Goal: Task Accomplishment & Management: Use online tool/utility

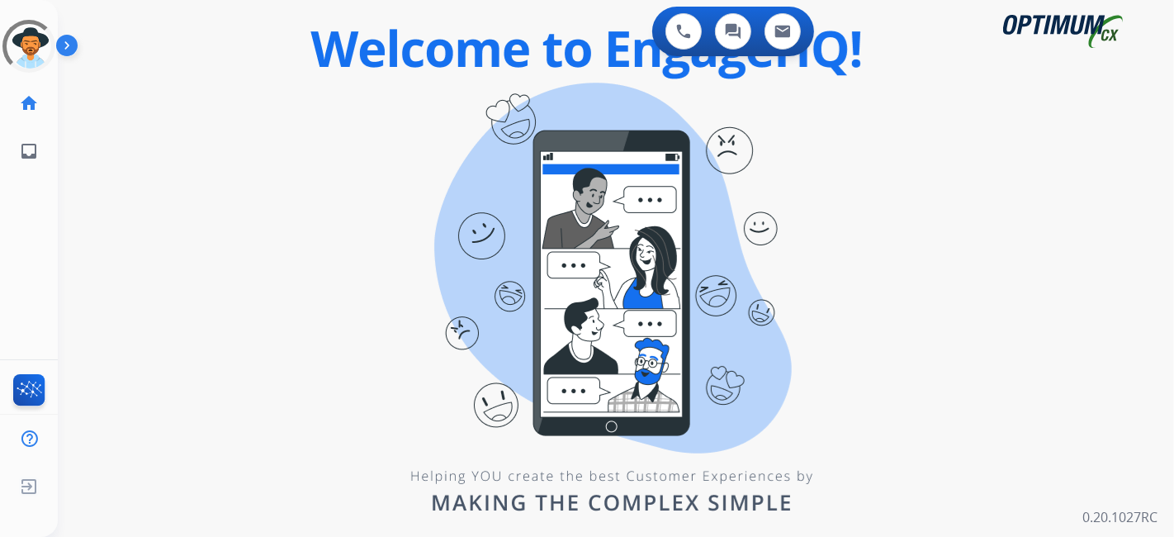
drag, startPoint x: 1050, startPoint y: 1, endPoint x: 794, endPoint y: 276, distance: 375.7
click at [794, 276] on div "0 Voice Interactions 0 Chat Interactions 0 Email Interactions swap_horiz Break …" at bounding box center [616, 268] width 1116 height 537
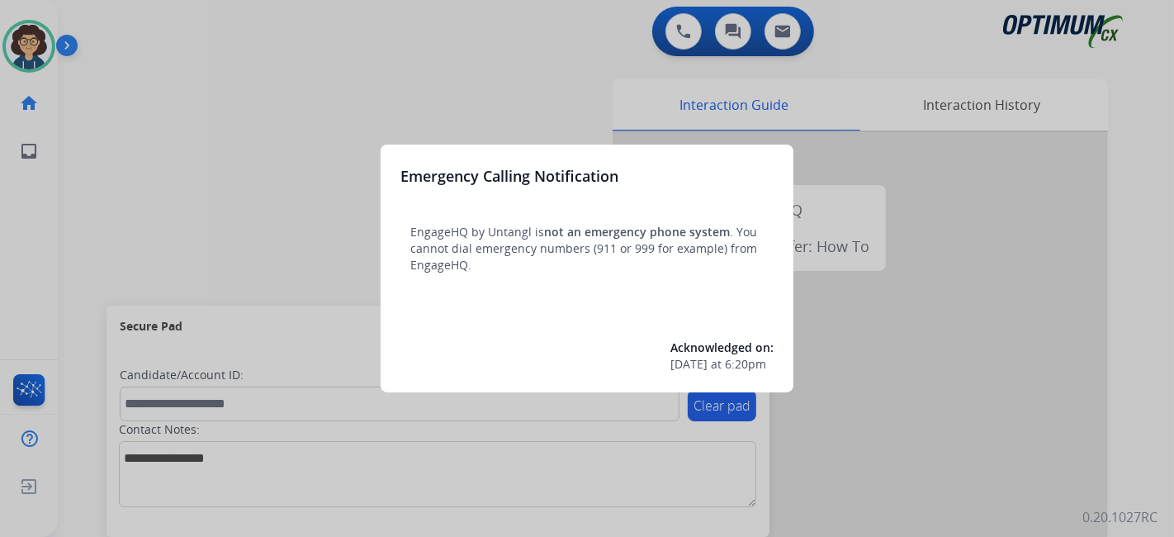
click at [238, 234] on div at bounding box center [587, 268] width 1174 height 537
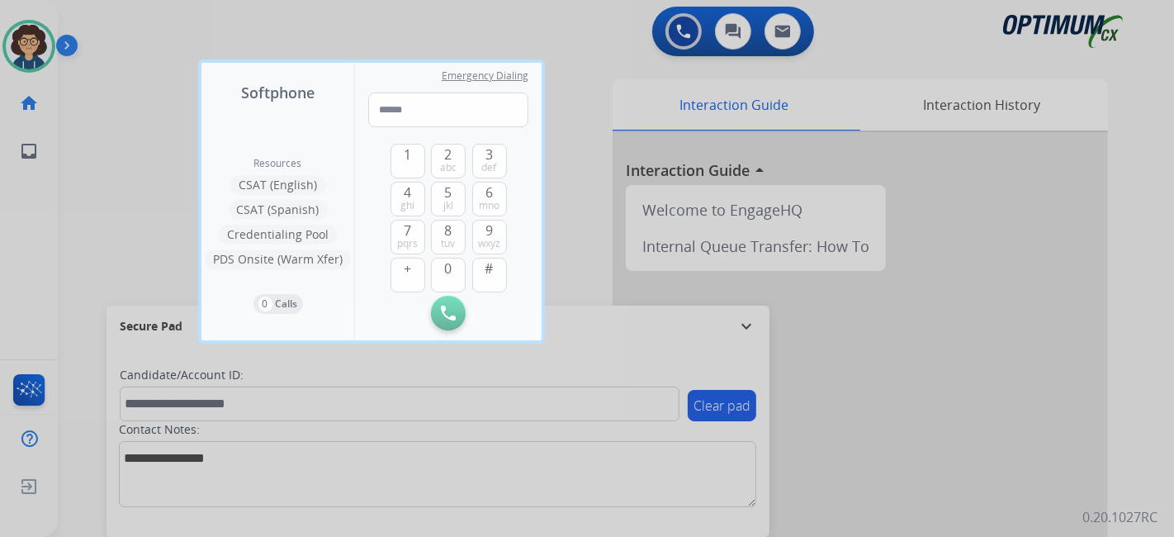
click at [1099, 301] on div at bounding box center [587, 268] width 1174 height 537
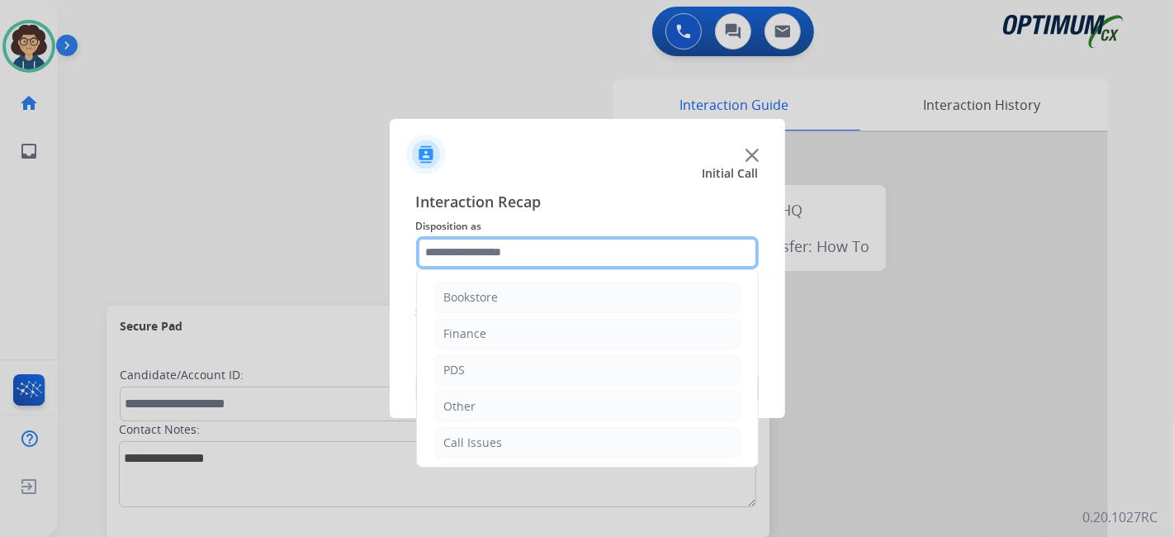
click at [556, 263] on input "text" at bounding box center [587, 252] width 343 height 33
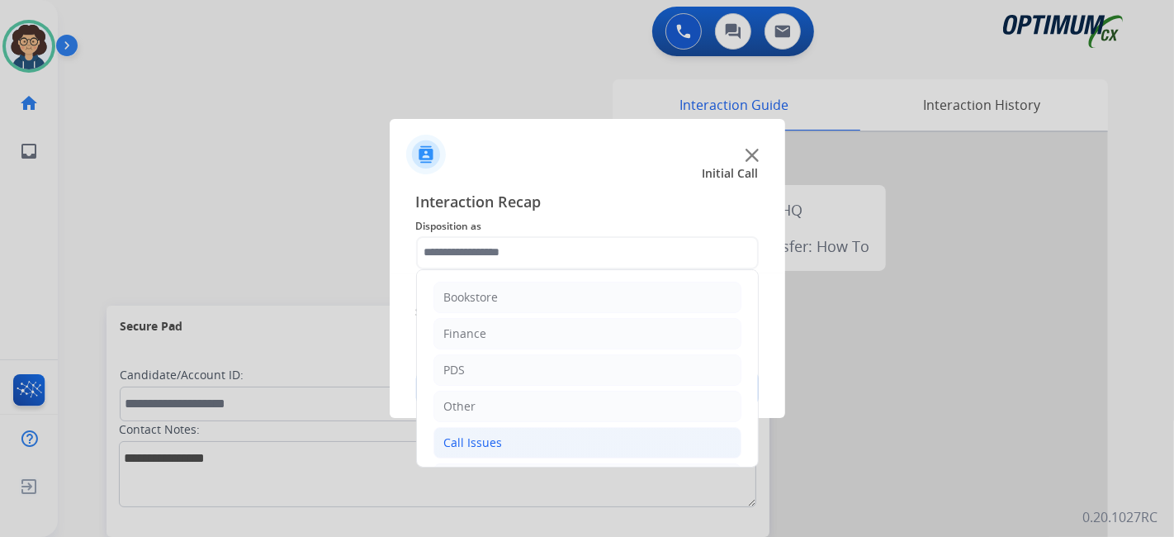
click at [608, 428] on li "Call Issues" at bounding box center [587, 442] width 308 height 31
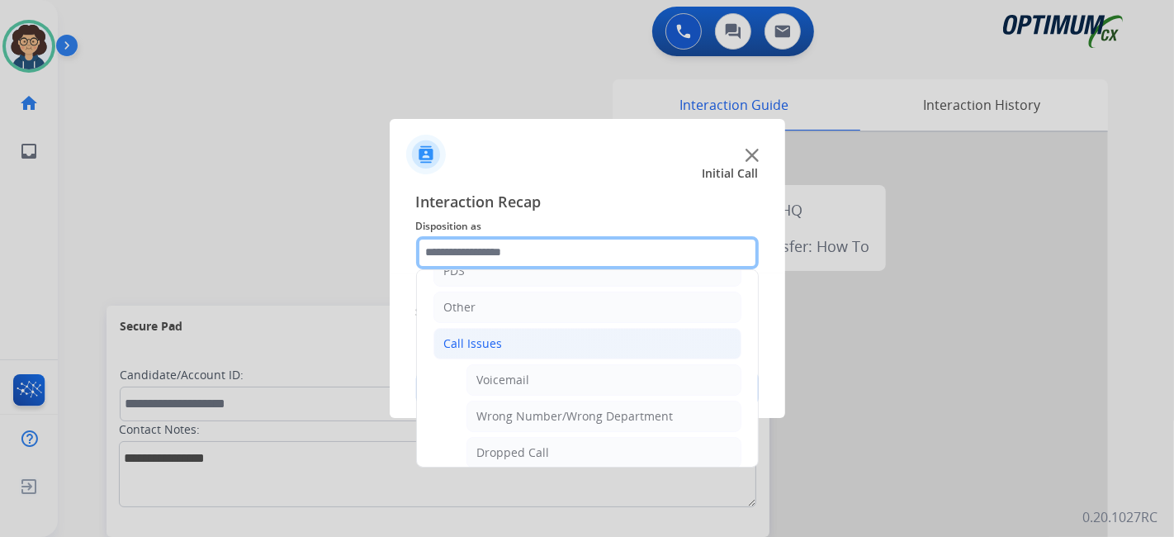
scroll to position [130, 0]
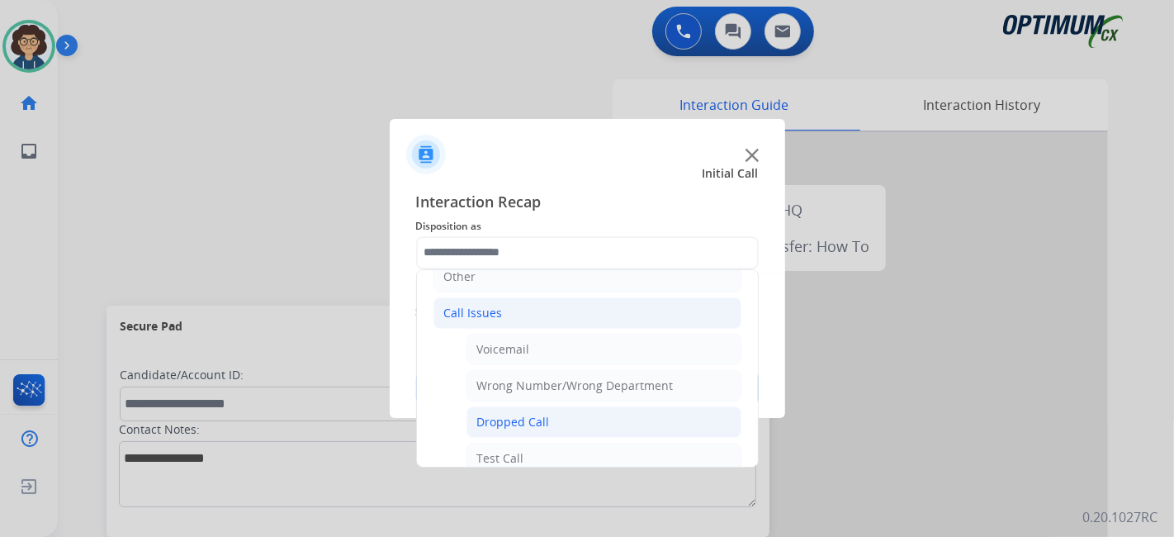
click at [575, 424] on li "Dropped Call" at bounding box center [604, 421] width 275 height 31
type input "**********"
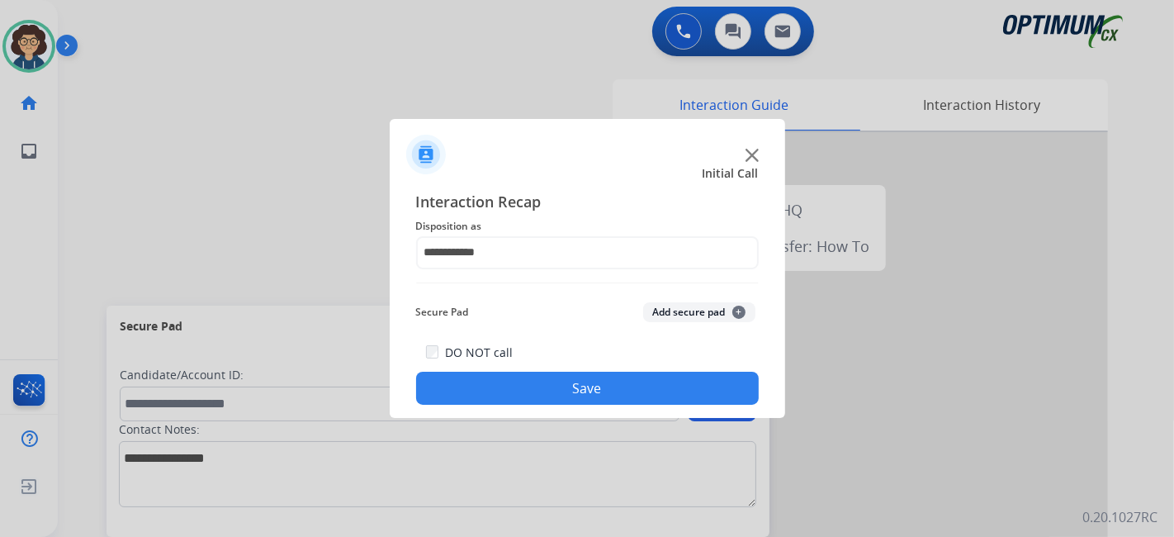
click at [628, 377] on button "Save" at bounding box center [587, 388] width 343 height 33
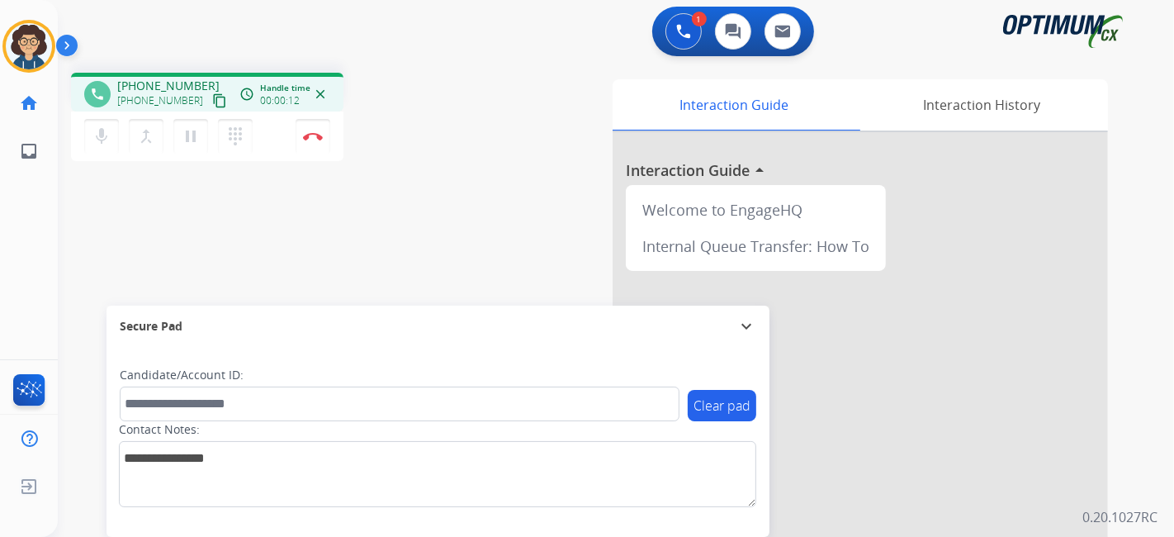
click at [212, 98] on mat-icon "content_copy" at bounding box center [219, 100] width 15 height 15
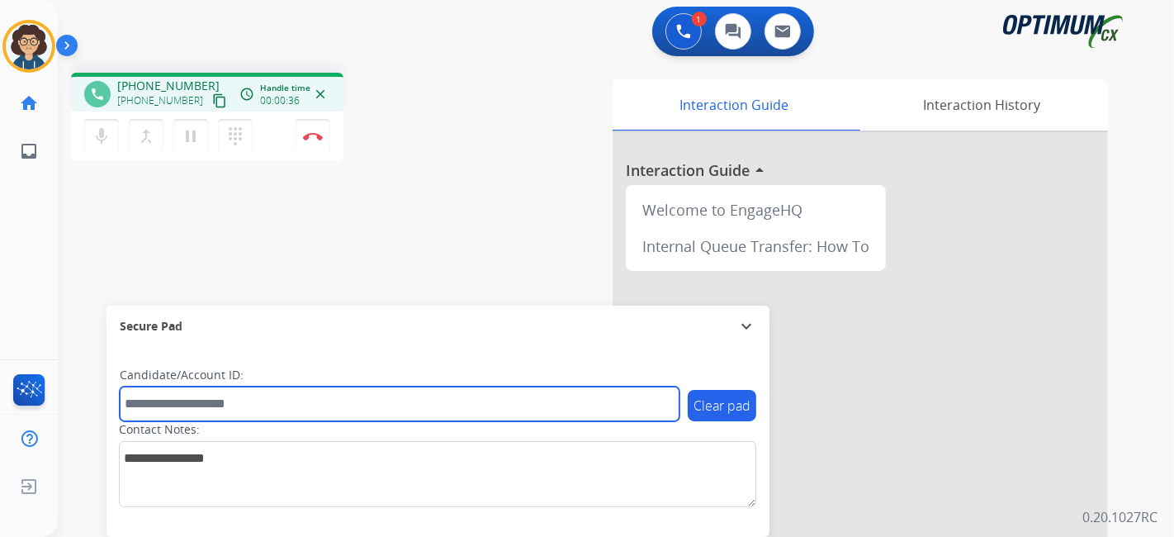
click at [226, 401] on input "text" at bounding box center [400, 403] width 560 height 35
paste input "*********"
type input "*********"
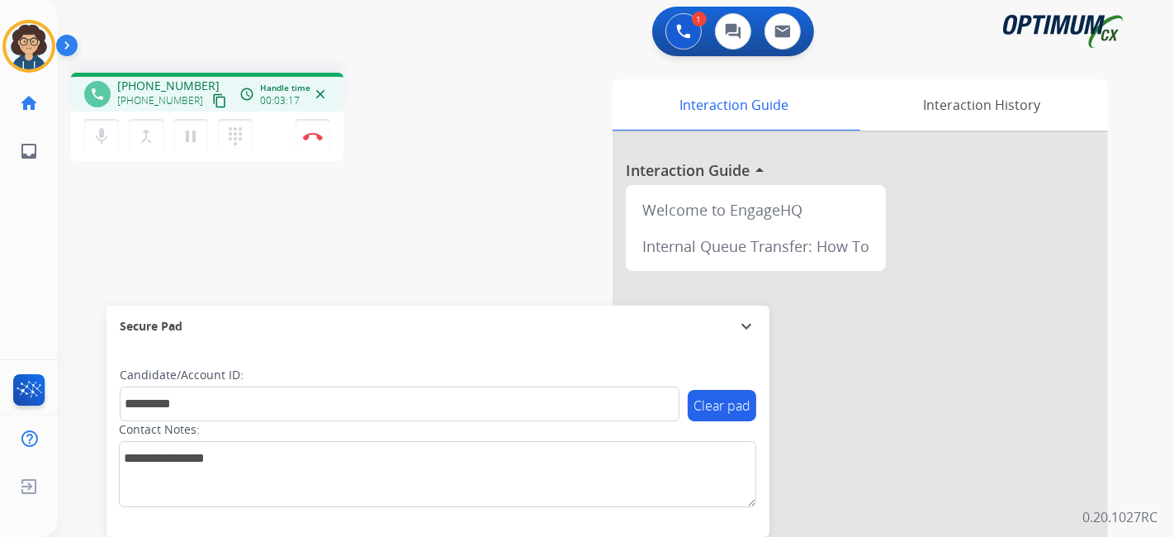
click at [413, 113] on div "phone +17879417201 +17879417201 content_copy access_time Call metrics Queue 00:…" at bounding box center [278, 119] width 415 height 93
click at [321, 138] on img at bounding box center [313, 136] width 20 height 8
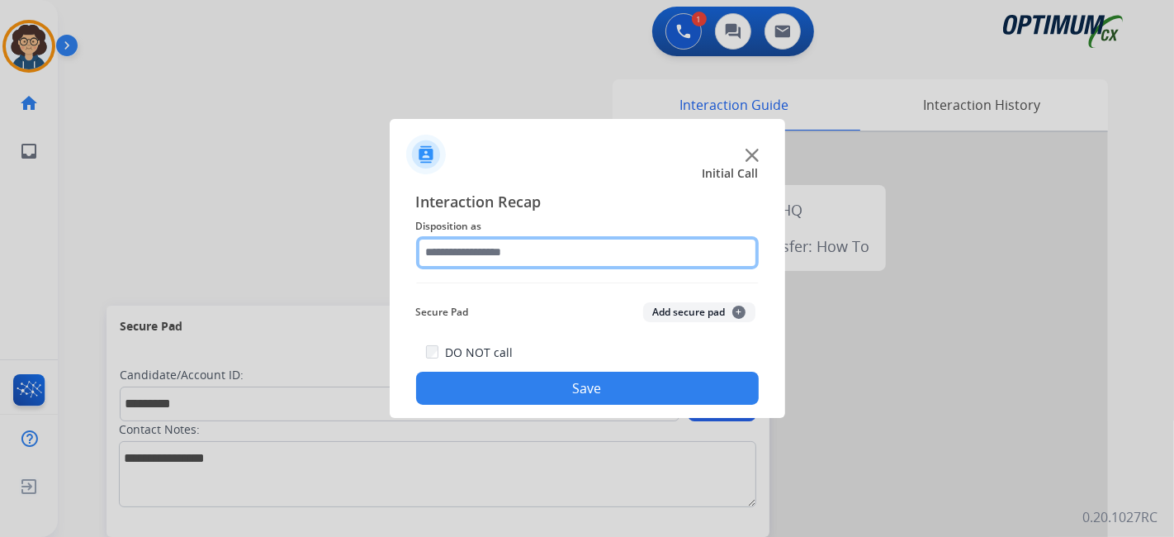
click at [580, 242] on input "text" at bounding box center [587, 252] width 343 height 33
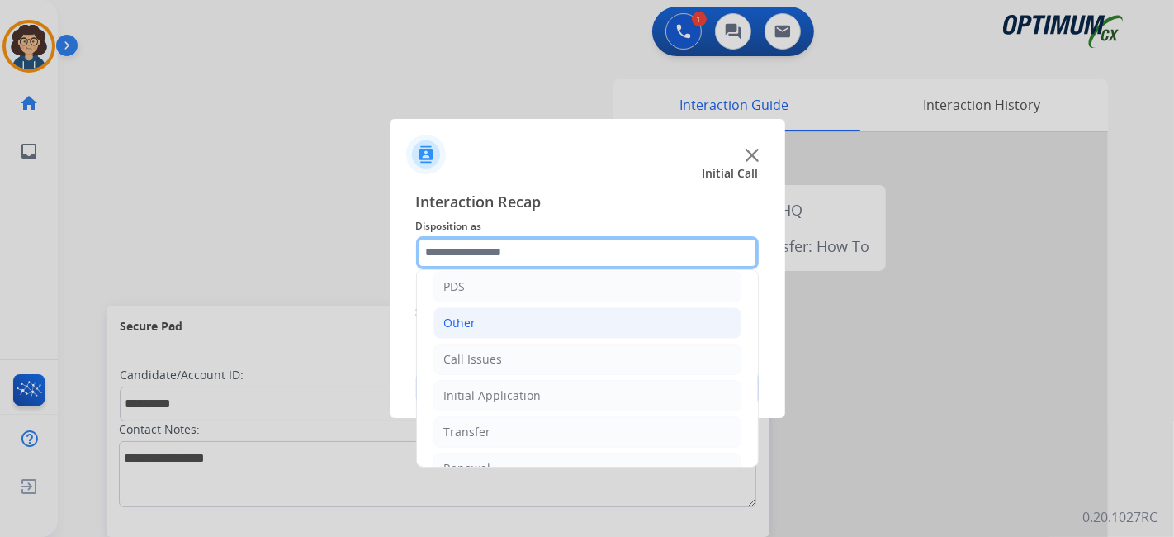
scroll to position [108, 0]
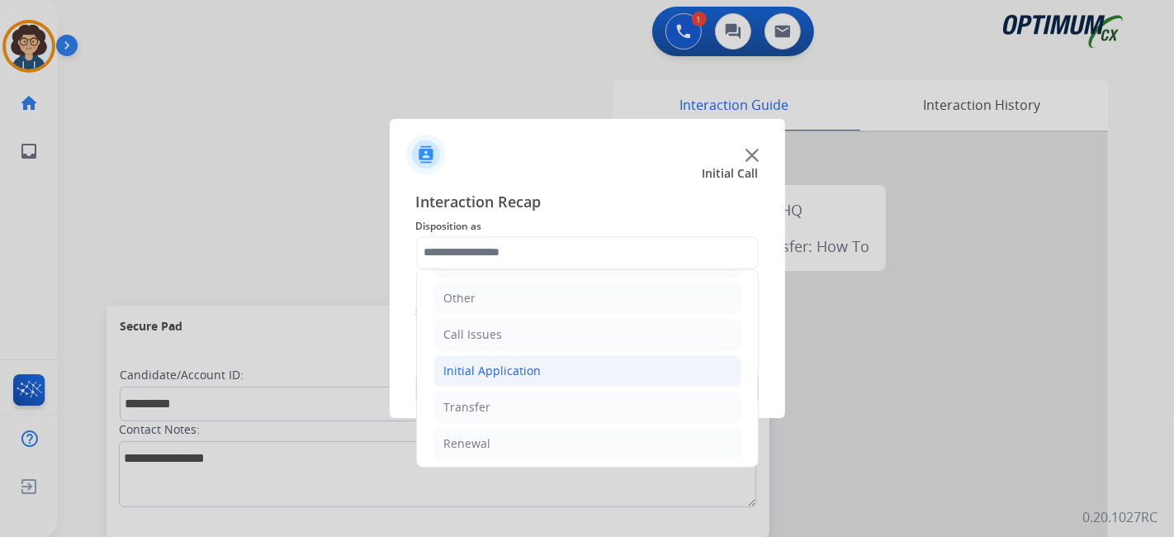
click at [570, 364] on li "Initial Application" at bounding box center [587, 370] width 308 height 31
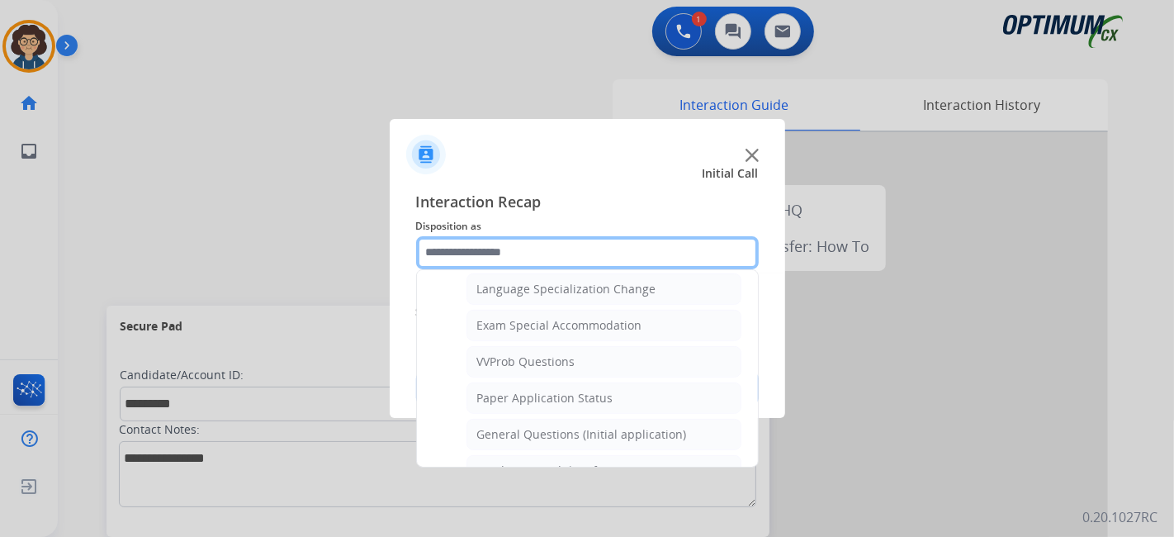
scroll to position [832, 0]
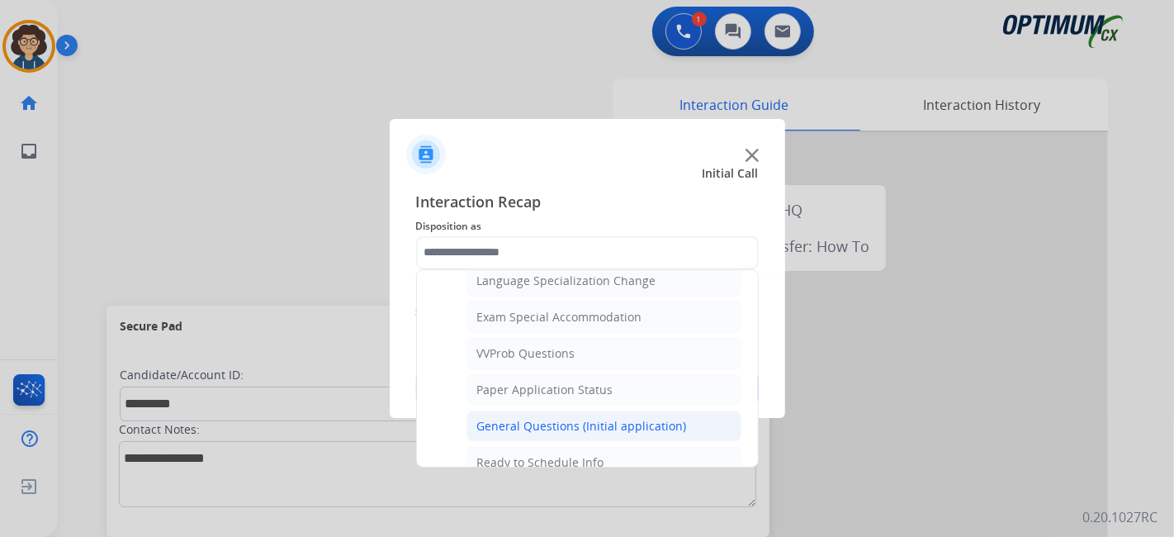
click at [703, 411] on li "General Questions (Initial application)" at bounding box center [604, 425] width 275 height 31
type input "**********"
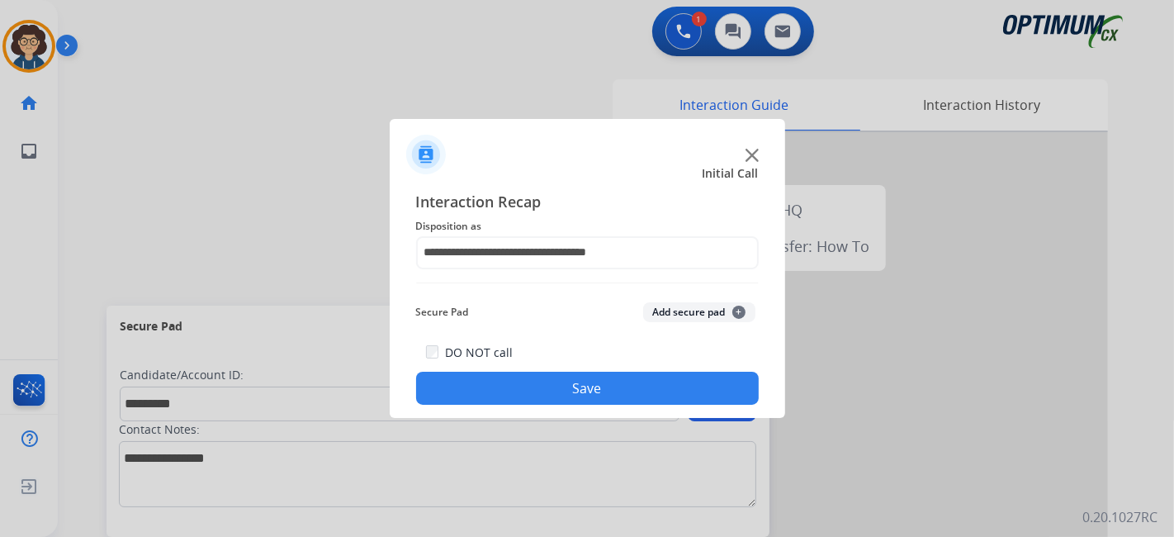
click at [720, 315] on button "Add secure pad +" at bounding box center [699, 312] width 112 height 20
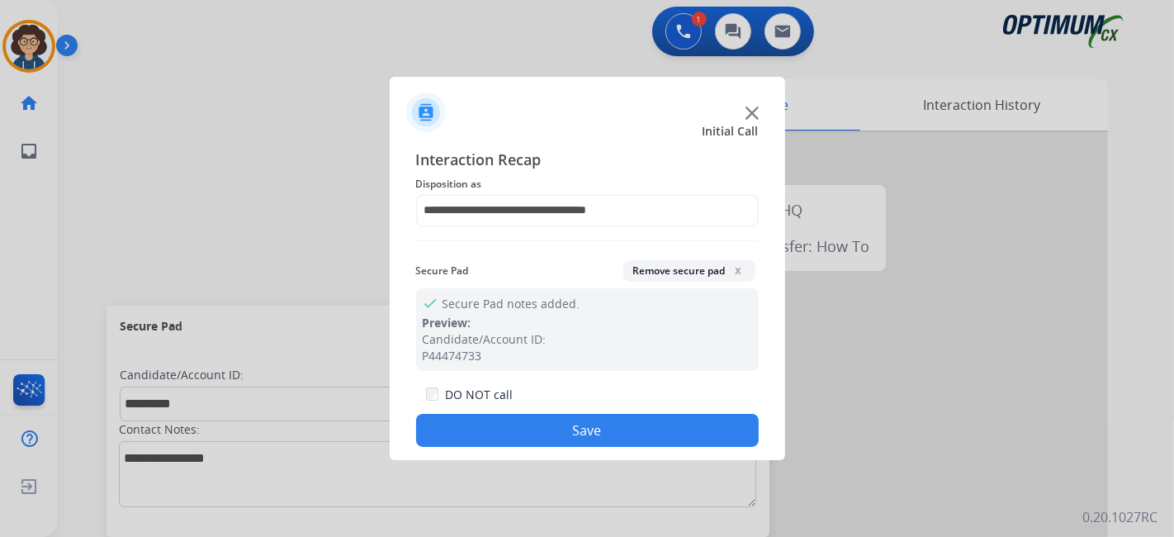
click at [668, 431] on button "Save" at bounding box center [587, 430] width 343 height 33
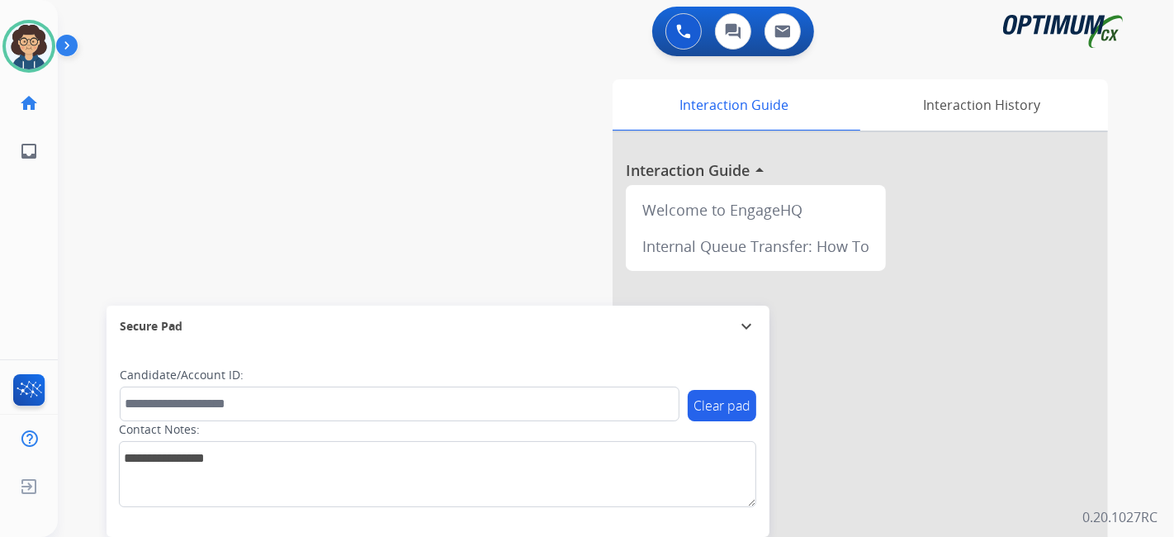
click at [395, 227] on div "swap_horiz Break voice bridge close_fullscreen Connect 3-Way Call merge_type Se…" at bounding box center [596, 403] width 1077 height 689
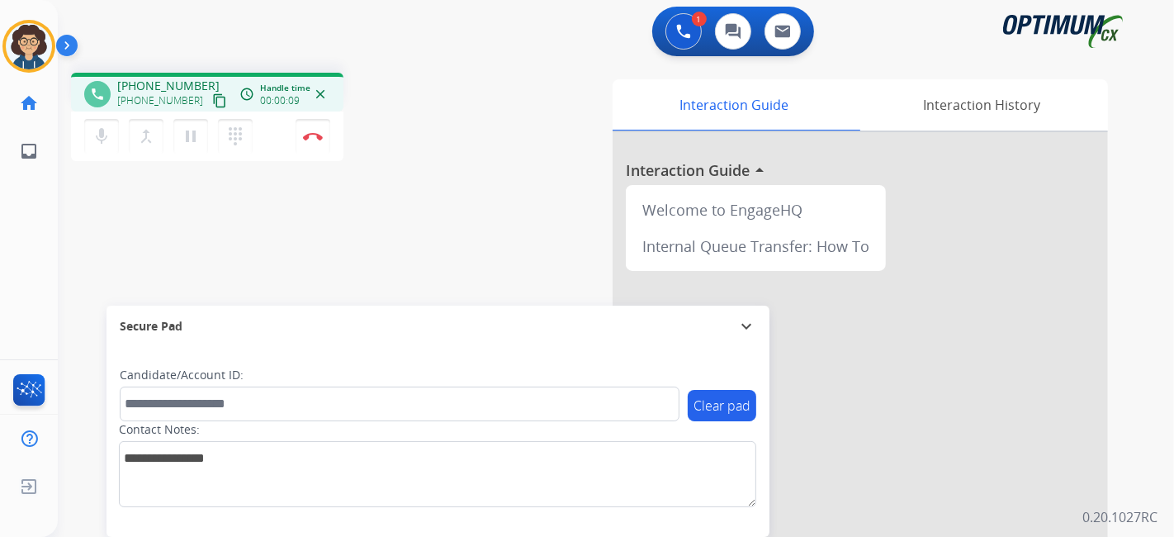
click at [212, 99] on mat-icon "content_copy" at bounding box center [219, 100] width 15 height 15
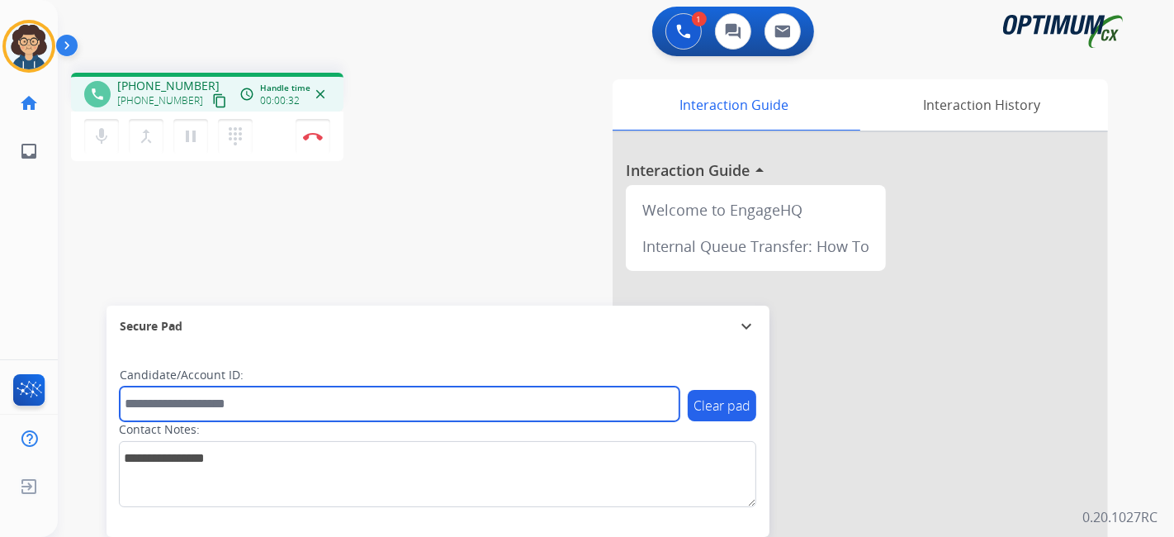
click at [285, 414] on input "text" at bounding box center [400, 403] width 560 height 35
paste input "*******"
type input "*******"
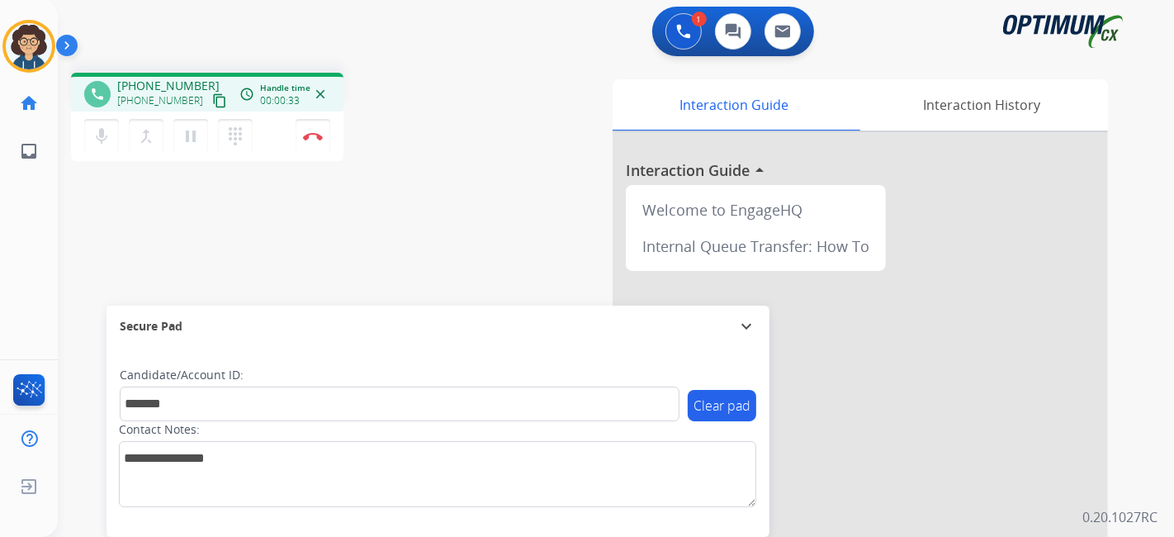
click at [348, 284] on div "phone +12028919170 +12028919170 content_copy access_time Call metrics Queue 00:…" at bounding box center [596, 403] width 1077 height 689
click at [414, 149] on div "phone +12028919170 +12028919170 content_copy access_time Call metrics Queue 00:…" at bounding box center [278, 119] width 415 height 93
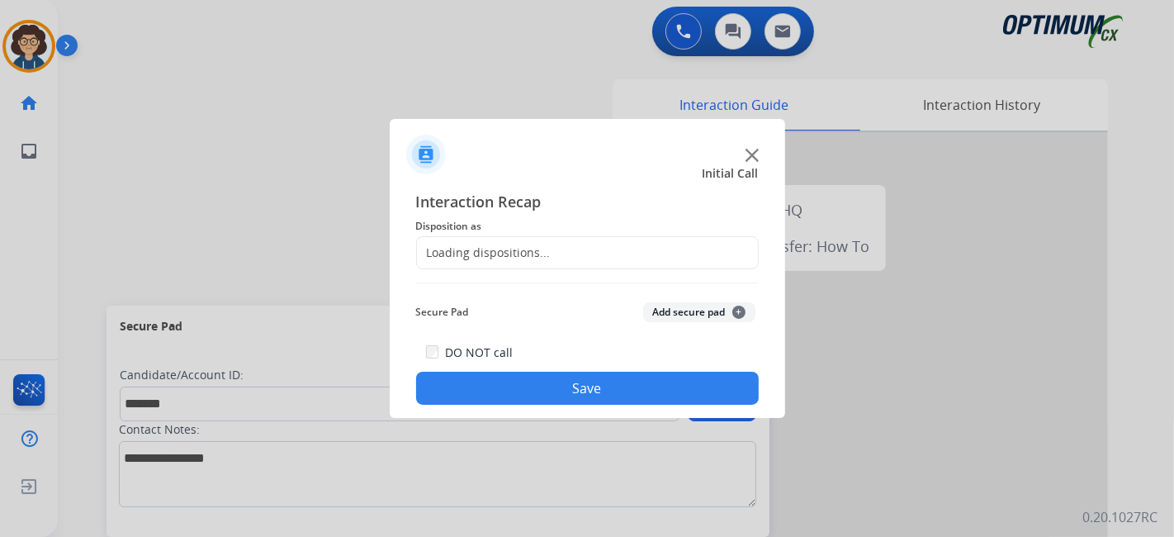
click at [366, 169] on div at bounding box center [587, 268] width 1174 height 537
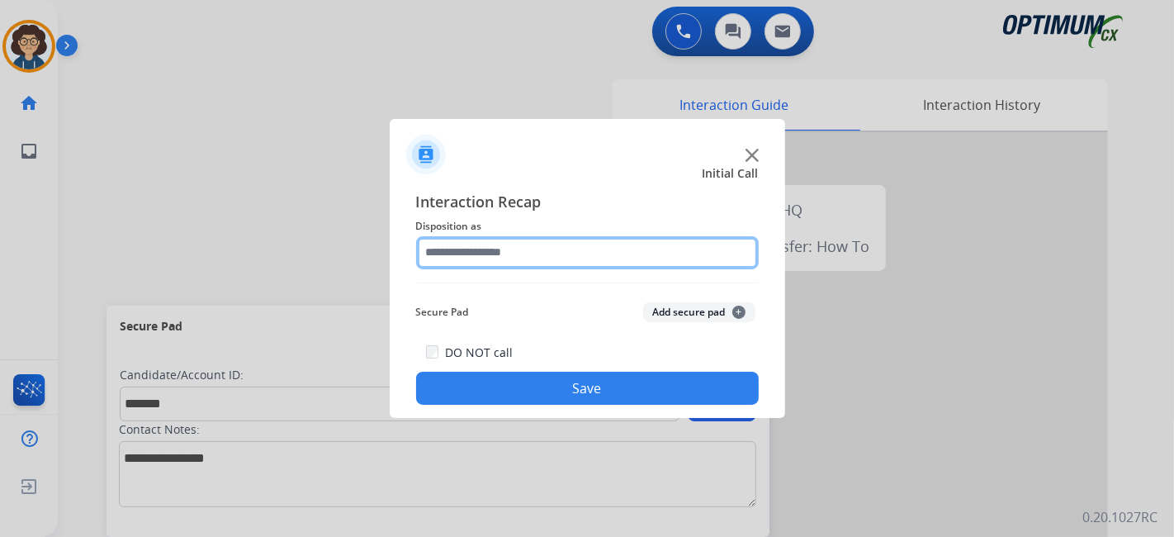
click at [578, 237] on input "text" at bounding box center [587, 252] width 343 height 33
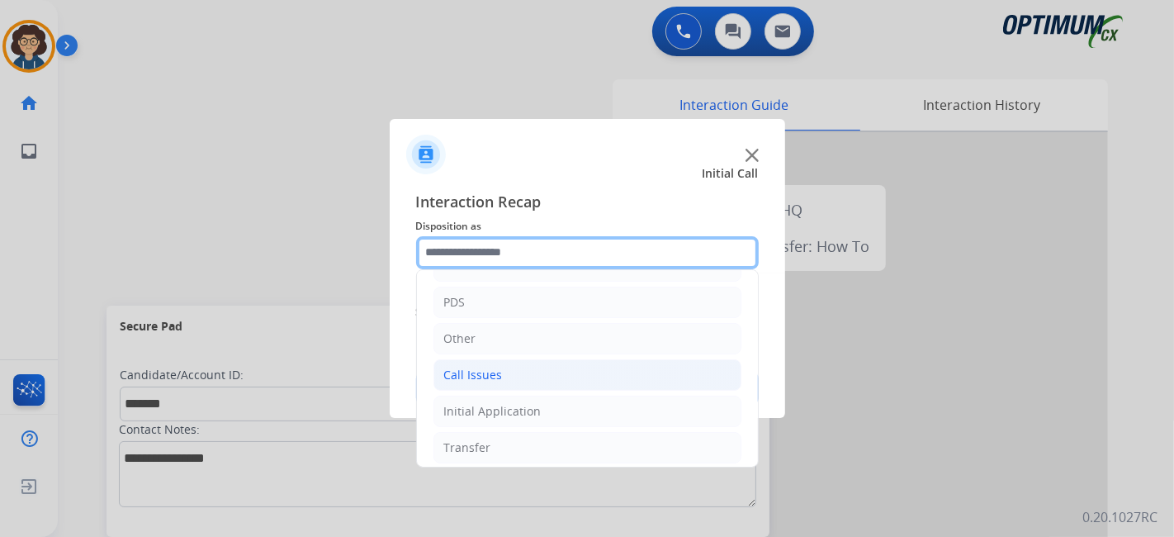
scroll to position [108, 0]
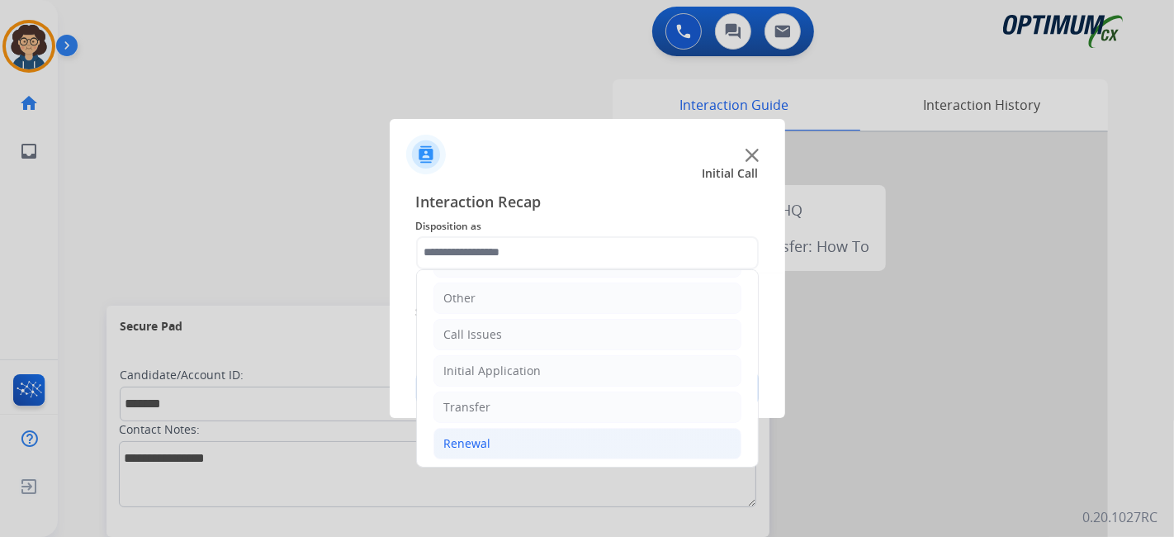
click at [528, 448] on li "Renewal" at bounding box center [587, 443] width 308 height 31
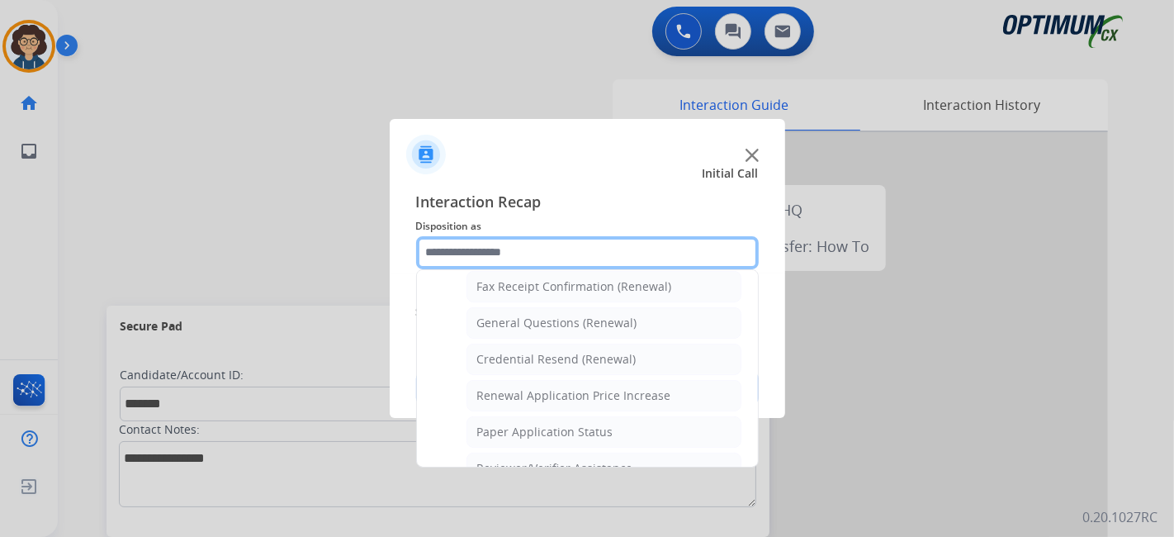
scroll to position [417, 0]
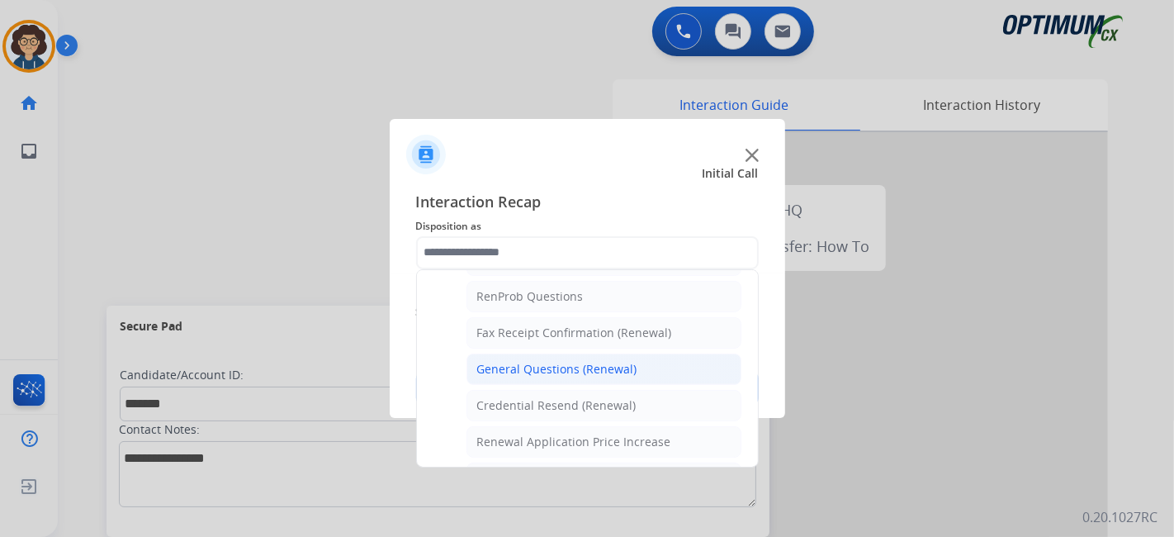
click at [598, 361] on div "General Questions (Renewal)" at bounding box center [557, 369] width 160 height 17
type input "**********"
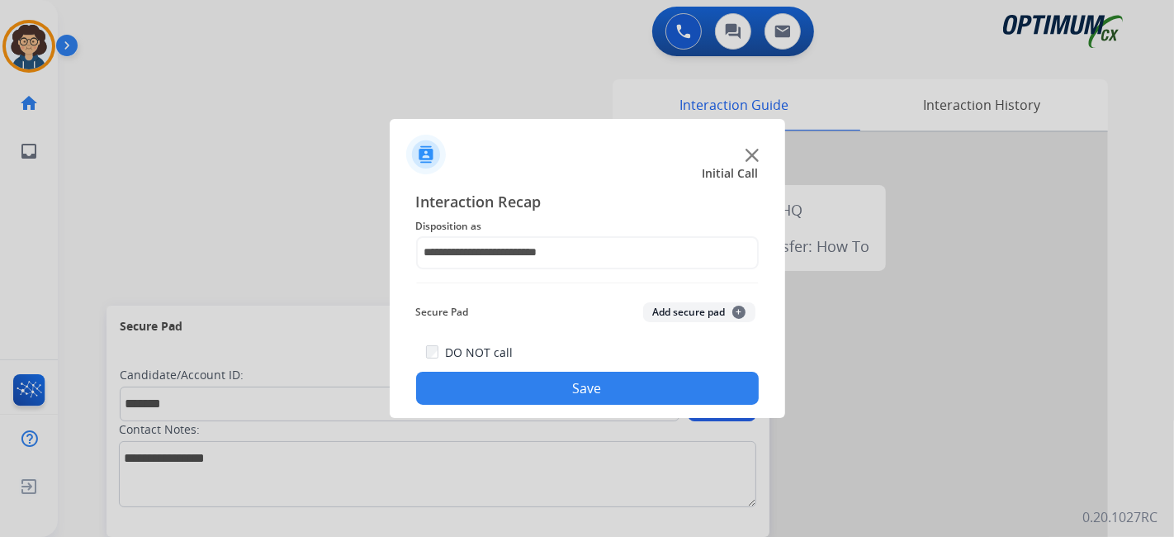
click at [659, 312] on button "Add secure pad +" at bounding box center [699, 312] width 112 height 20
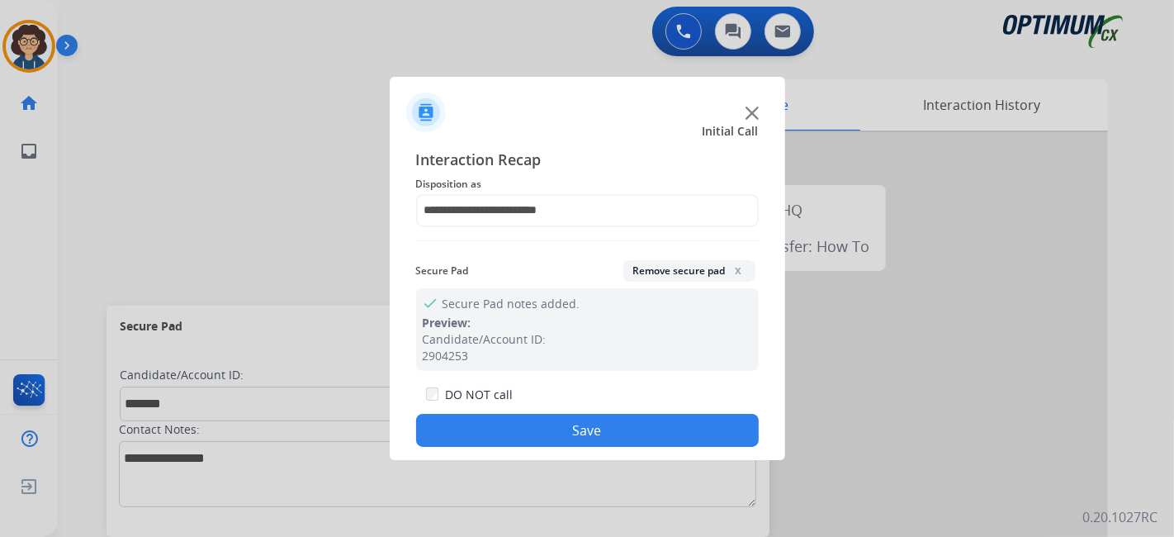
click at [571, 425] on button "Save" at bounding box center [587, 430] width 343 height 33
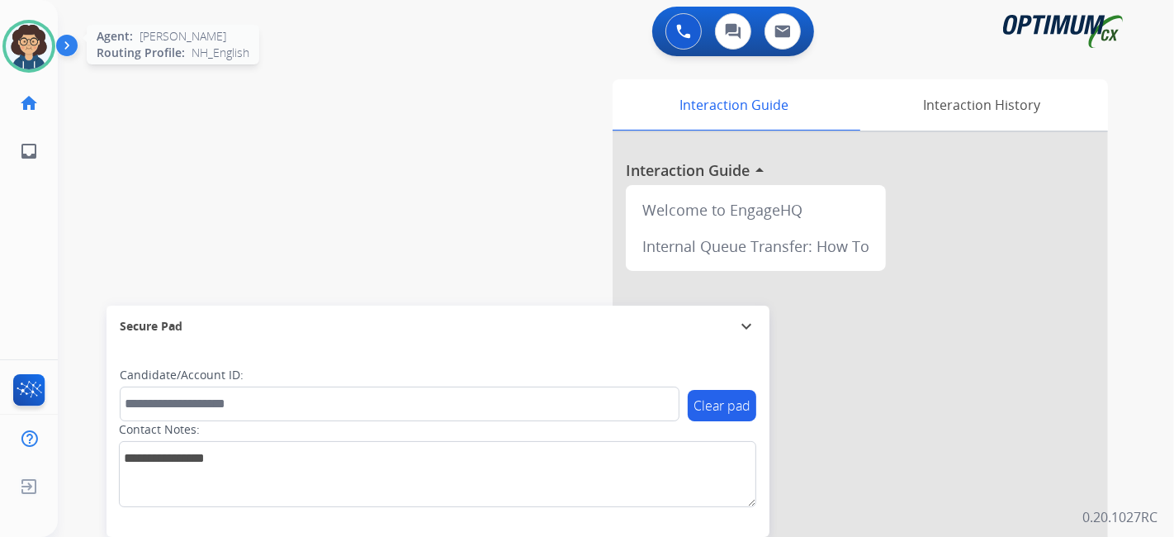
click at [7, 48] on img at bounding box center [29, 46] width 46 height 46
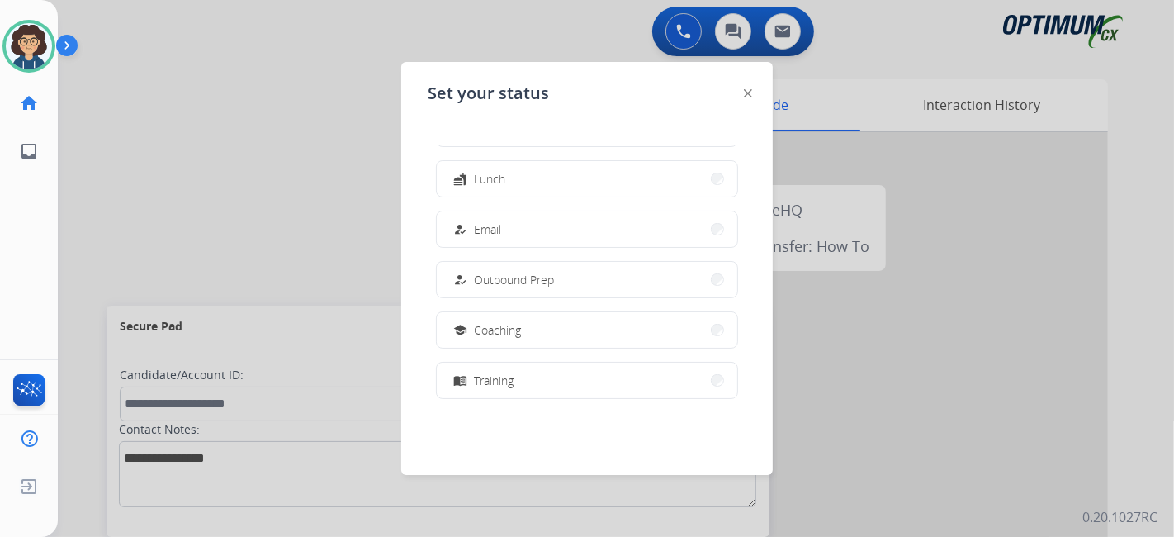
scroll to position [93, 0]
click at [621, 239] on button "how_to_reg Email" at bounding box center [587, 234] width 301 height 36
